Goal: Navigation & Orientation: Find specific page/section

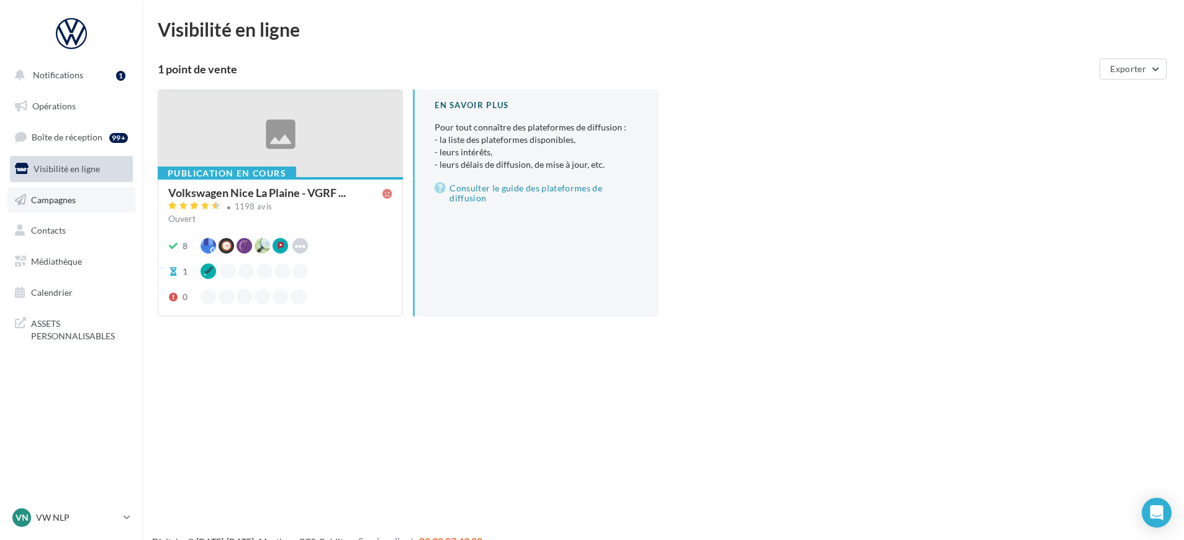
click at [47, 188] on link "Campagnes" at bounding box center [71, 200] width 128 height 26
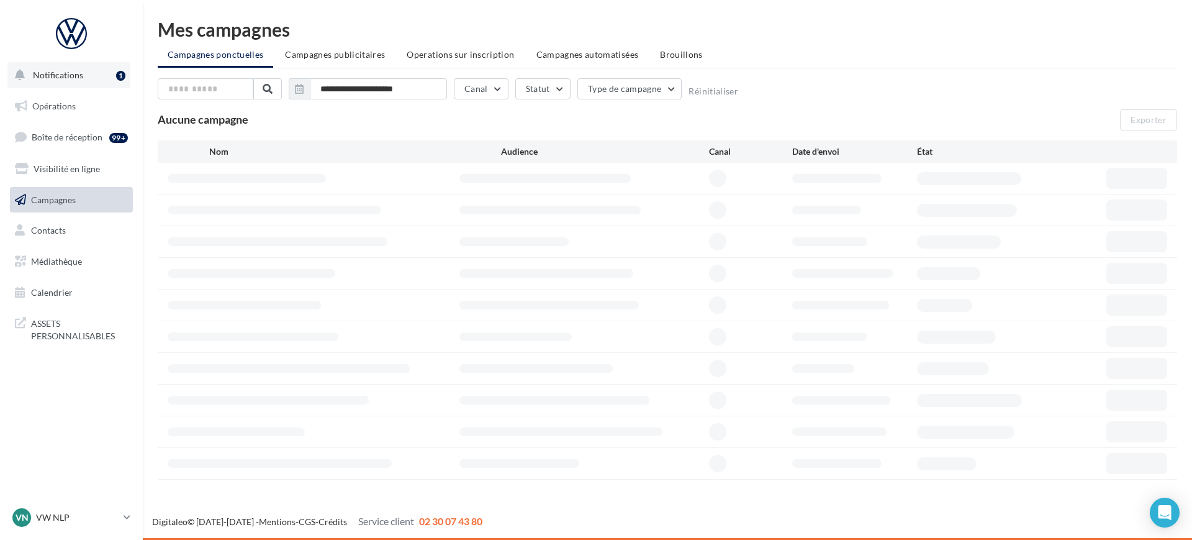
click at [60, 66] on button "Notifications 1" at bounding box center [68, 75] width 123 height 26
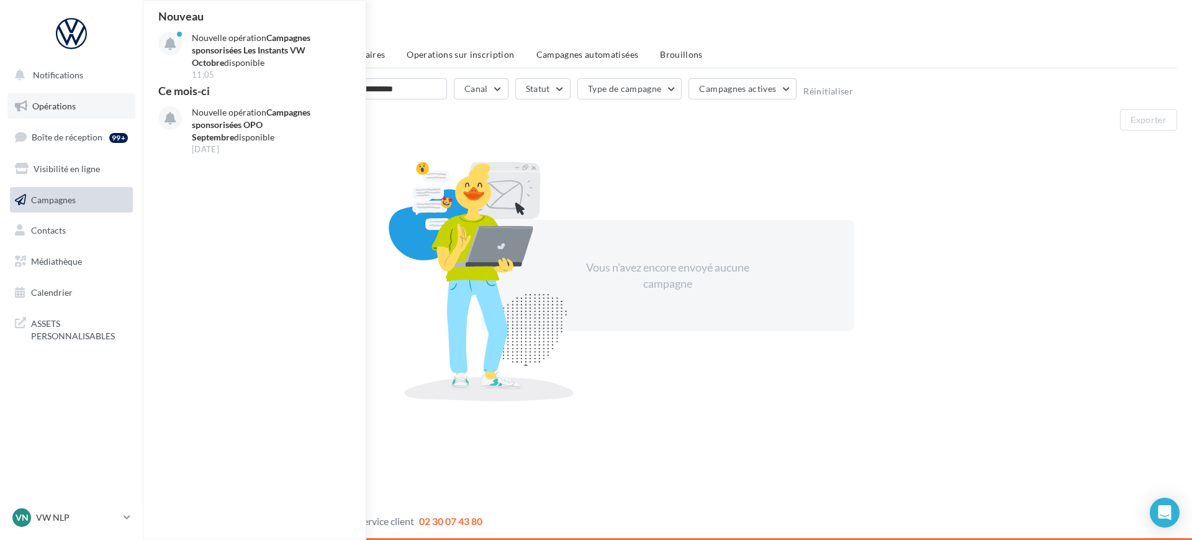
click at [46, 118] on link "Opérations" at bounding box center [71, 106] width 128 height 26
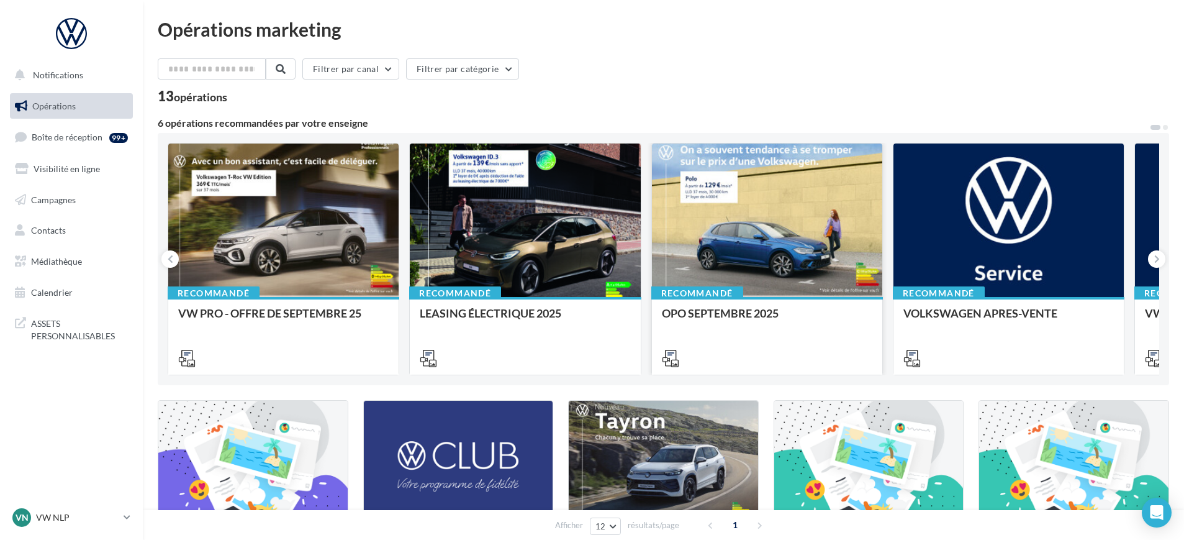
click at [783, 255] on div at bounding box center [767, 220] width 230 height 155
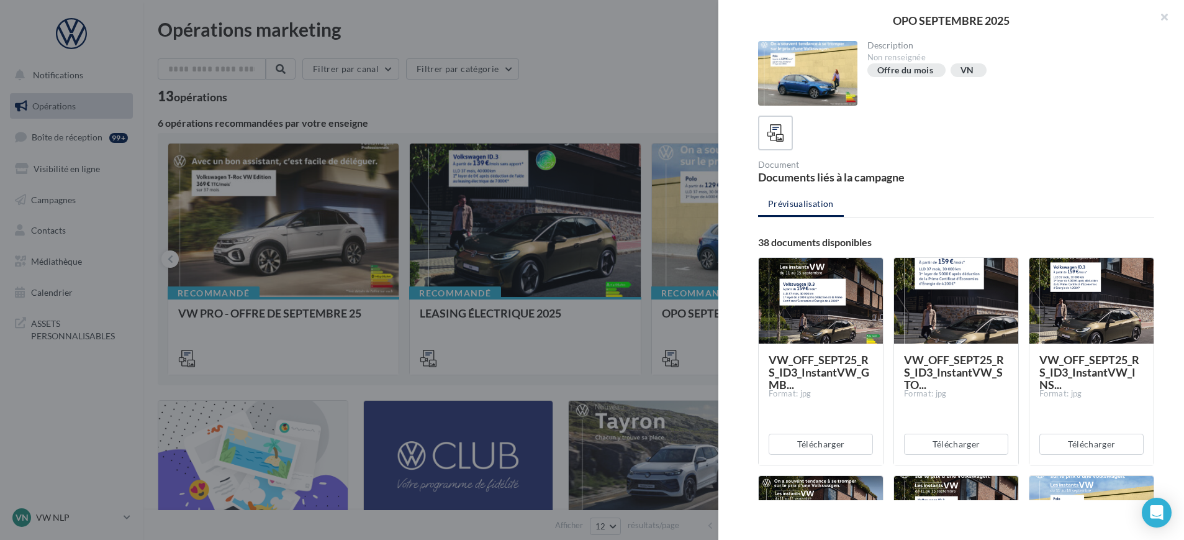
click at [582, 72] on div at bounding box center [592, 270] width 1184 height 540
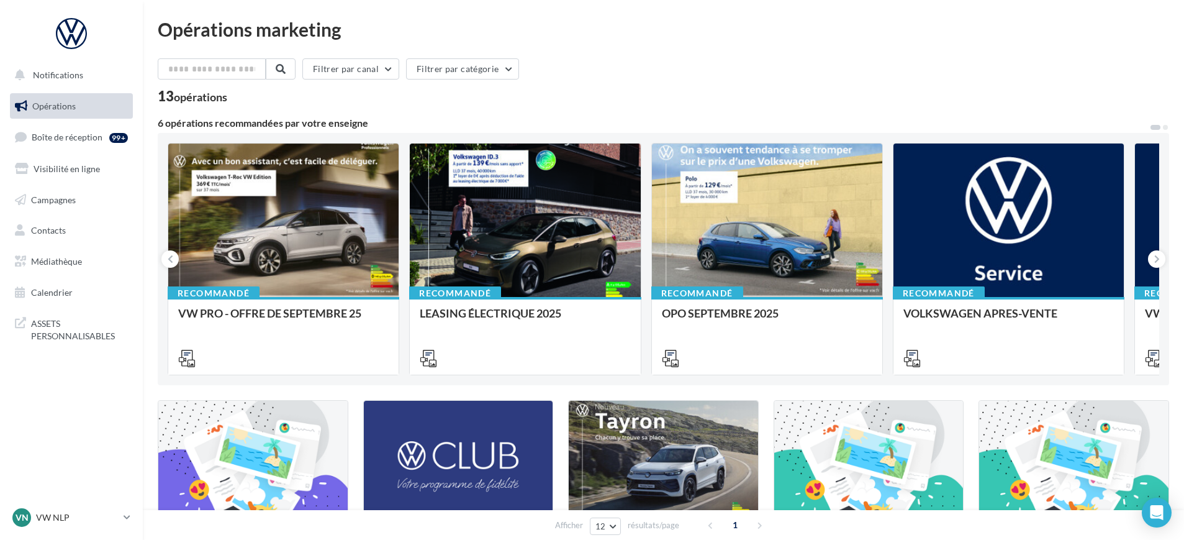
click at [57, 274] on ul "Opérations Boîte de réception 99+ Visibilité en ligne Campagnes Contacts Médiat…" at bounding box center [71, 199] width 133 height 222
click at [60, 268] on link "Médiathèque" at bounding box center [71, 261] width 128 height 26
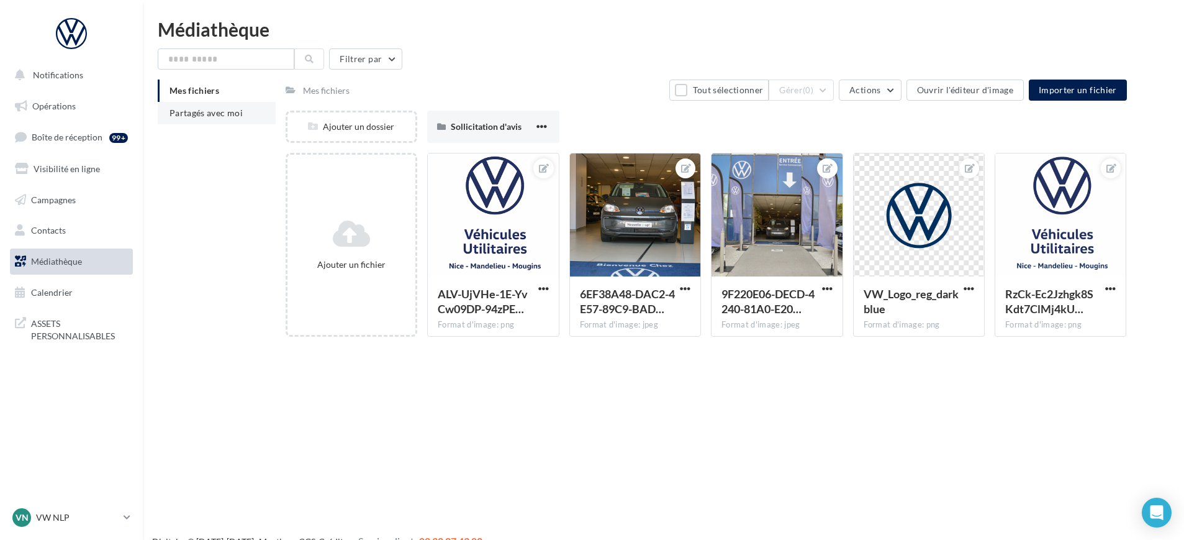
click at [241, 109] on span "Partagés avec moi" at bounding box center [206, 112] width 73 height 11
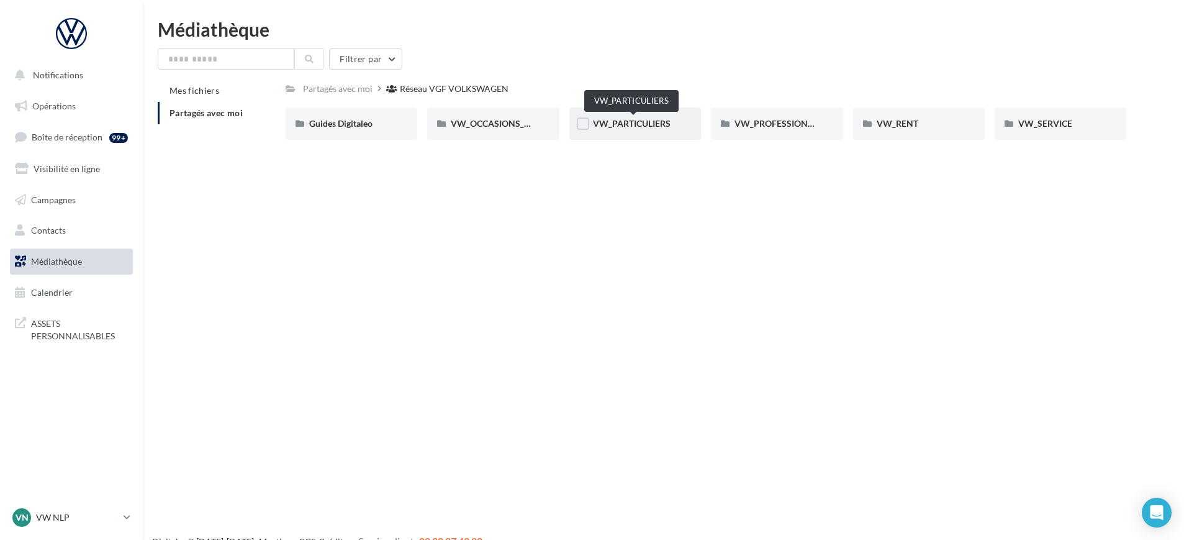
click at [643, 120] on span "VW_PARTICULIERS" at bounding box center [632, 123] width 78 height 11
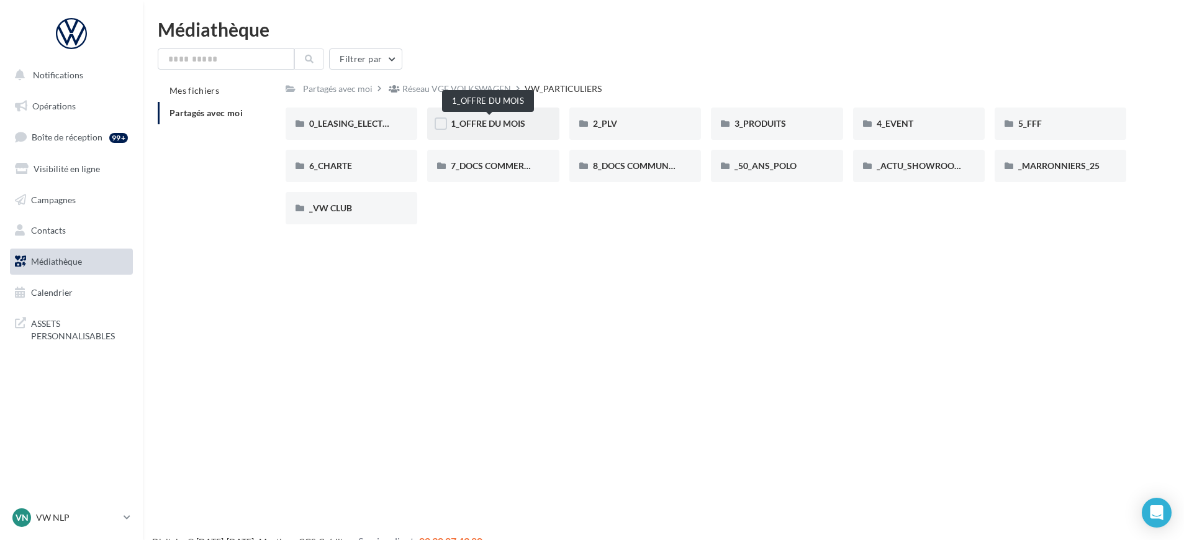
click at [487, 129] on div "1_OFFRE DU MOIS" at bounding box center [493, 123] width 84 height 12
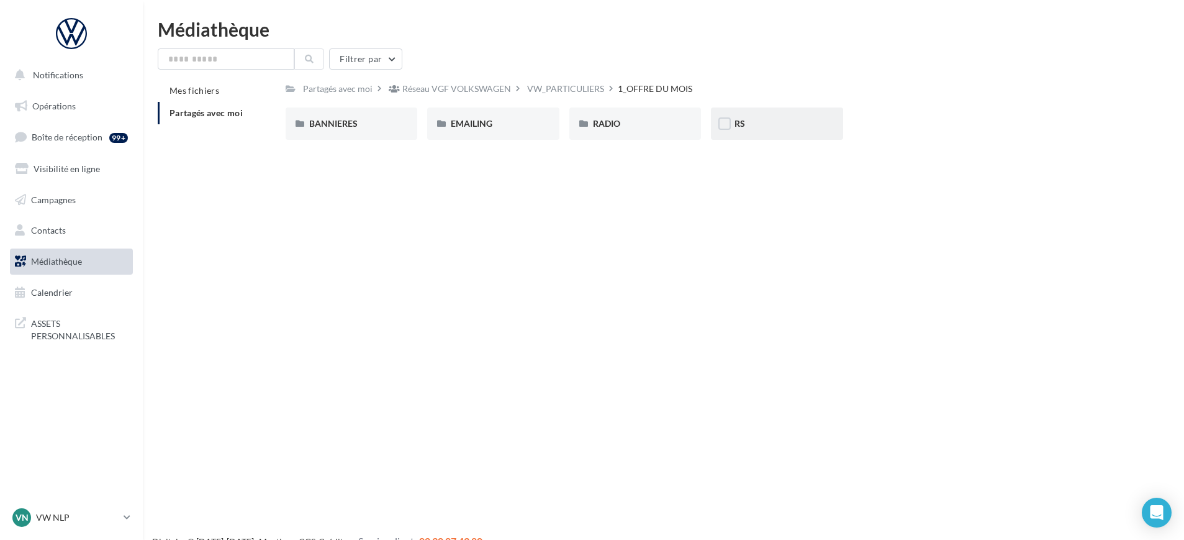
click at [754, 119] on div "RS" at bounding box center [777, 123] width 84 height 12
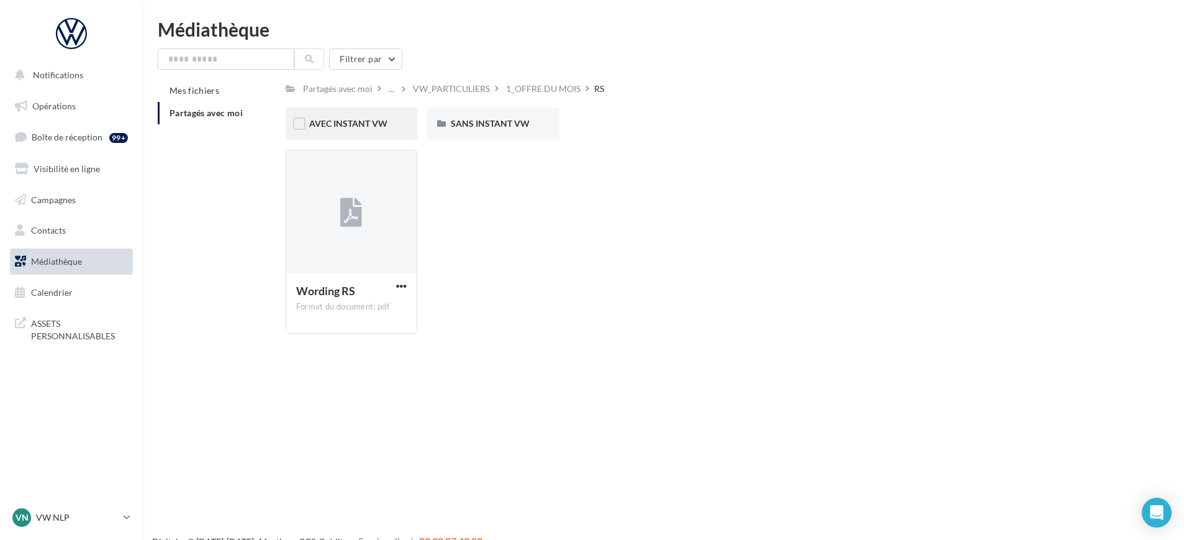
click at [349, 130] on div "AVEC INSTANT VW" at bounding box center [352, 123] width 132 height 32
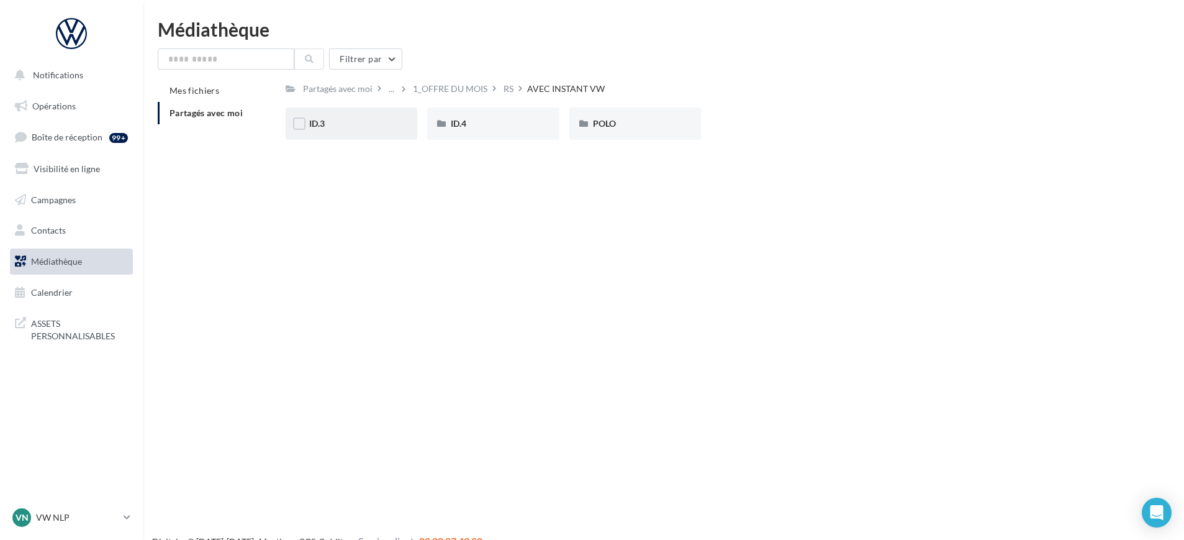
click at [351, 129] on div "ID.3" at bounding box center [351, 123] width 84 height 12
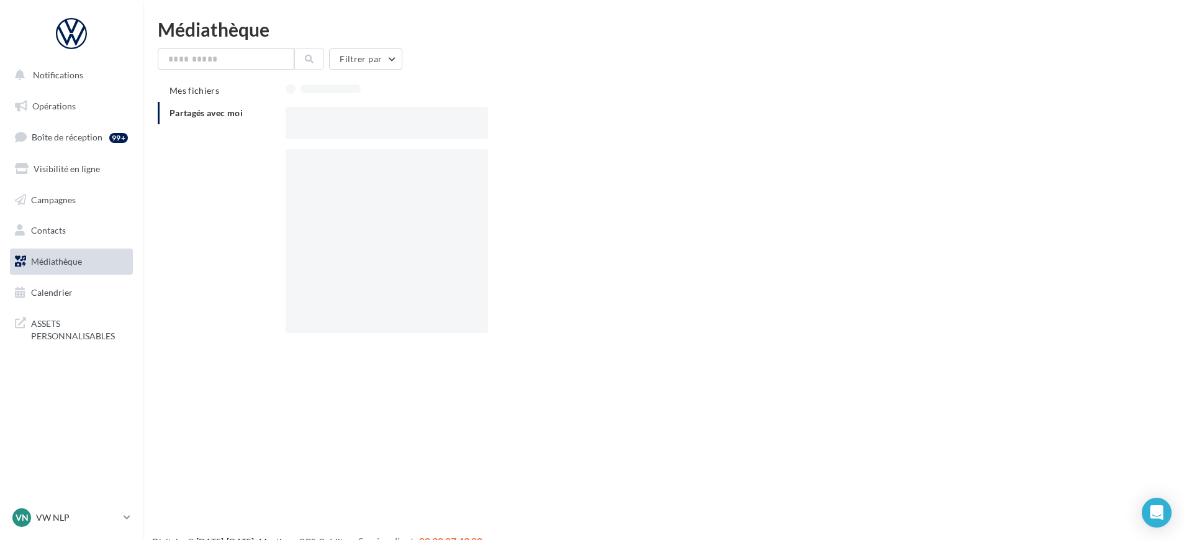
click at [351, 129] on div at bounding box center [387, 123] width 203 height 32
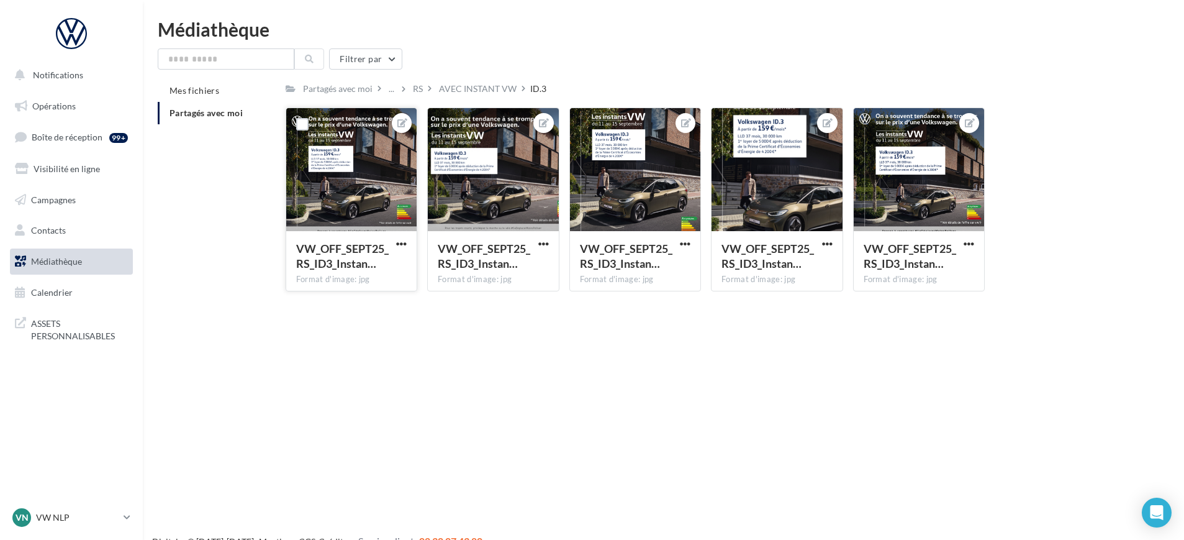
click at [354, 207] on div at bounding box center [351, 170] width 130 height 124
click at [198, 102] on li "Partagés avec moi" at bounding box center [217, 113] width 118 height 22
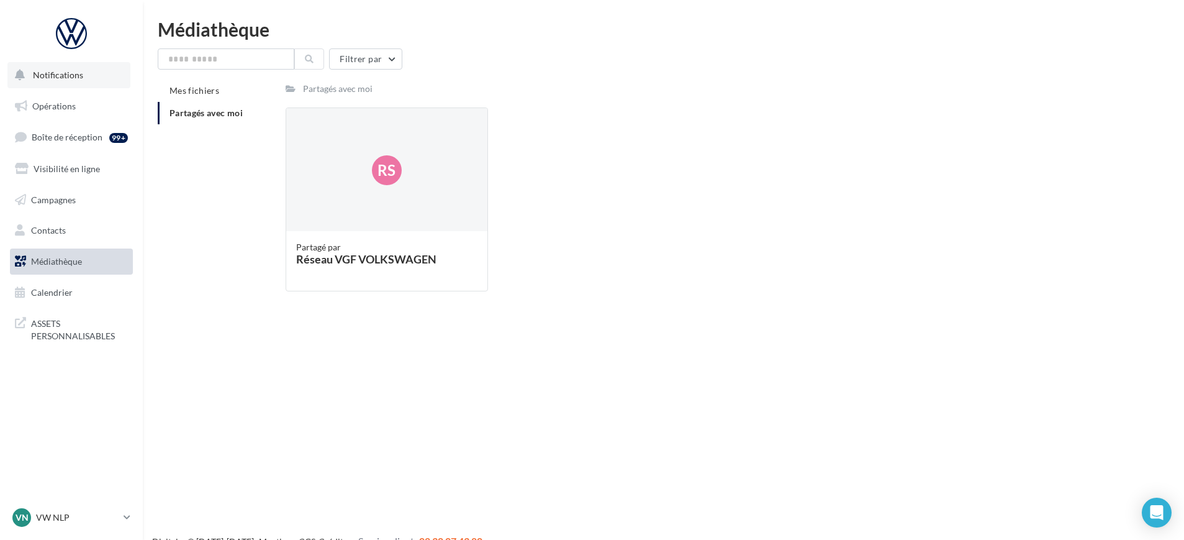
click at [54, 68] on button "Notifications" at bounding box center [68, 75] width 123 height 26
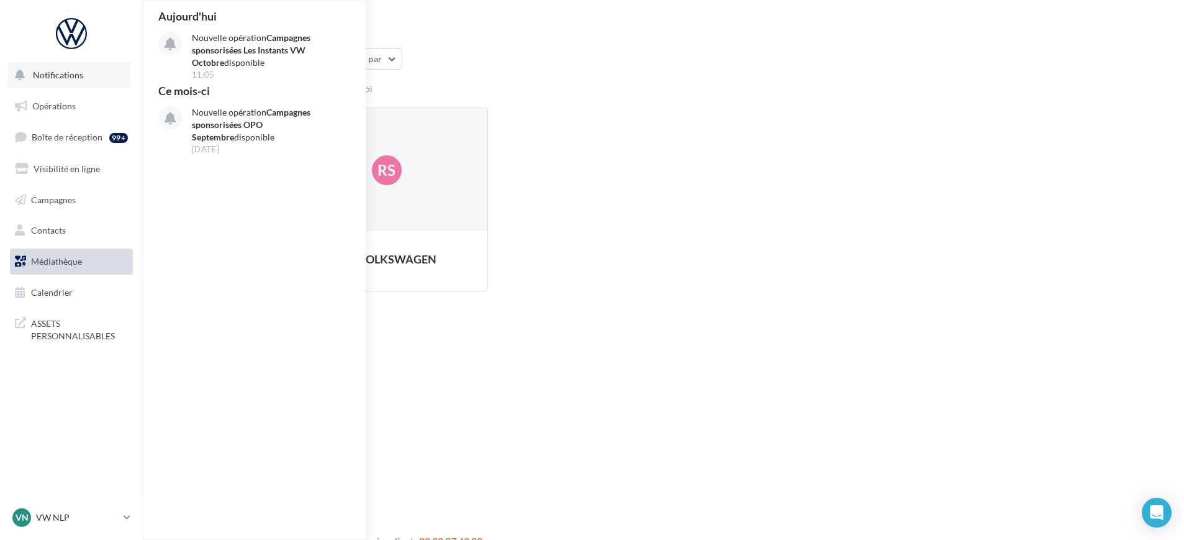
click at [57, 70] on span "Notifications" at bounding box center [58, 75] width 50 height 11
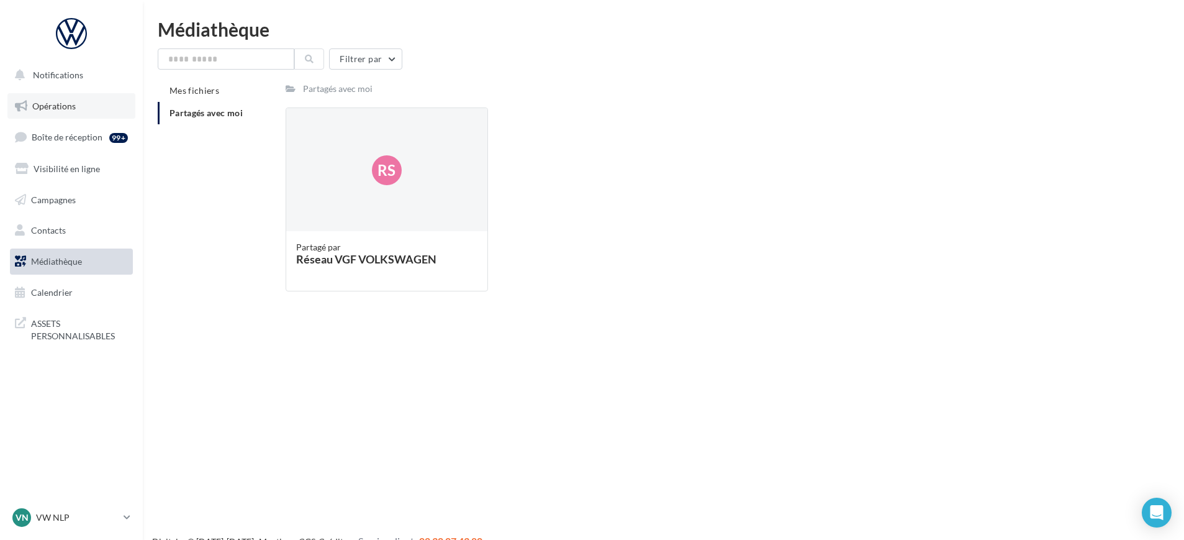
click at [71, 111] on link "Opérations" at bounding box center [71, 106] width 128 height 26
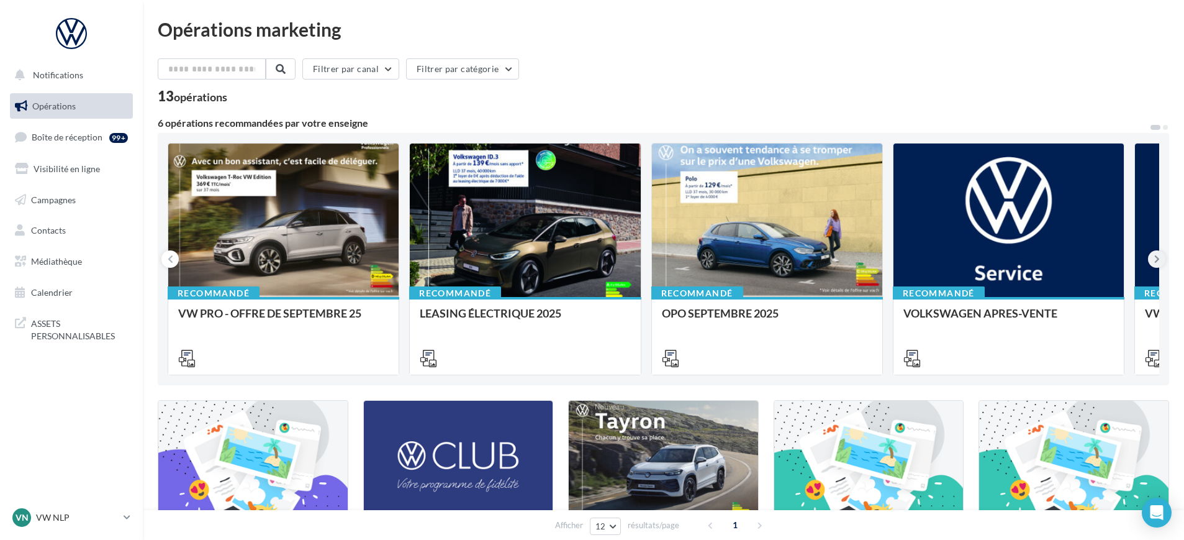
click at [1161, 263] on button at bounding box center [1156, 258] width 17 height 17
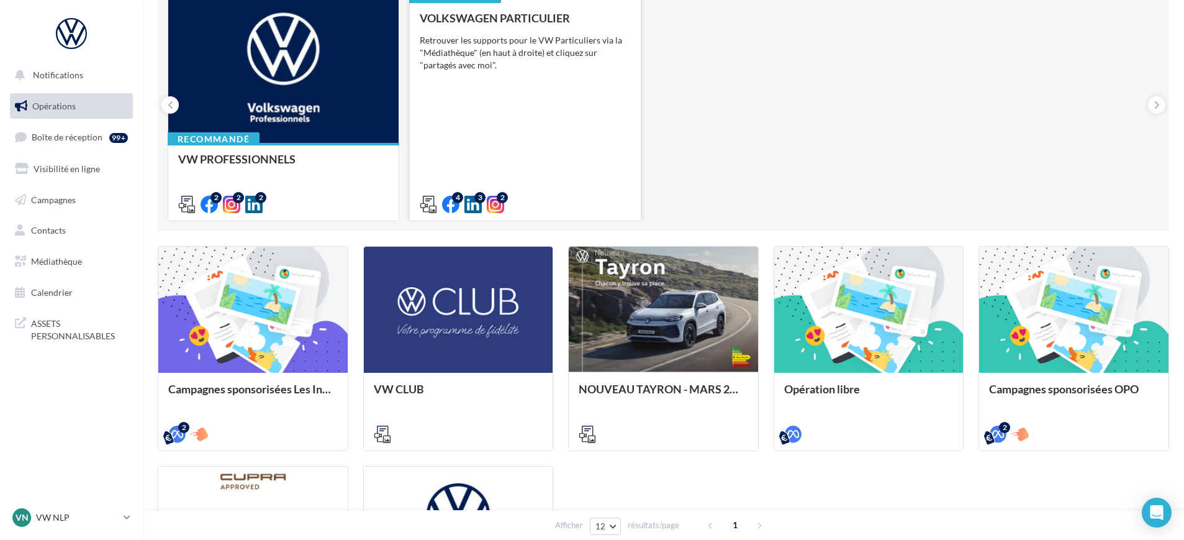
scroll to position [155, 0]
